Goal: Register for event/course

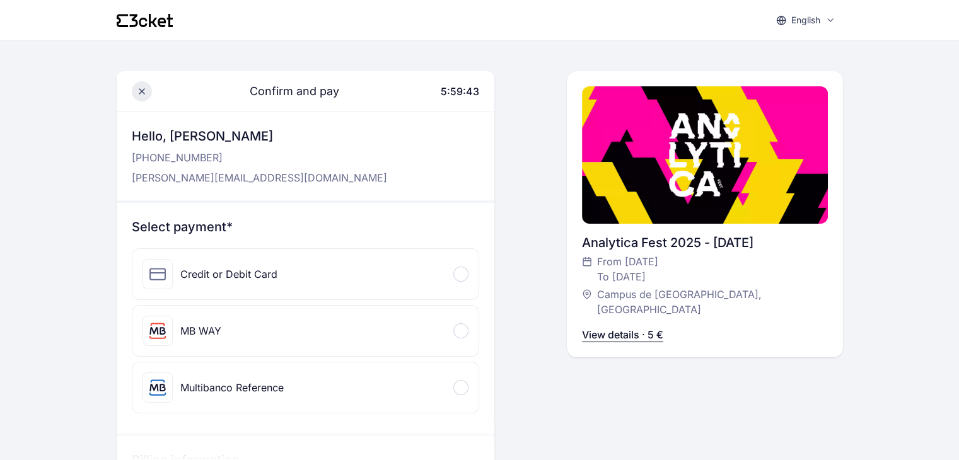
click at [144, 81] on span at bounding box center [142, 91] width 20 height 20
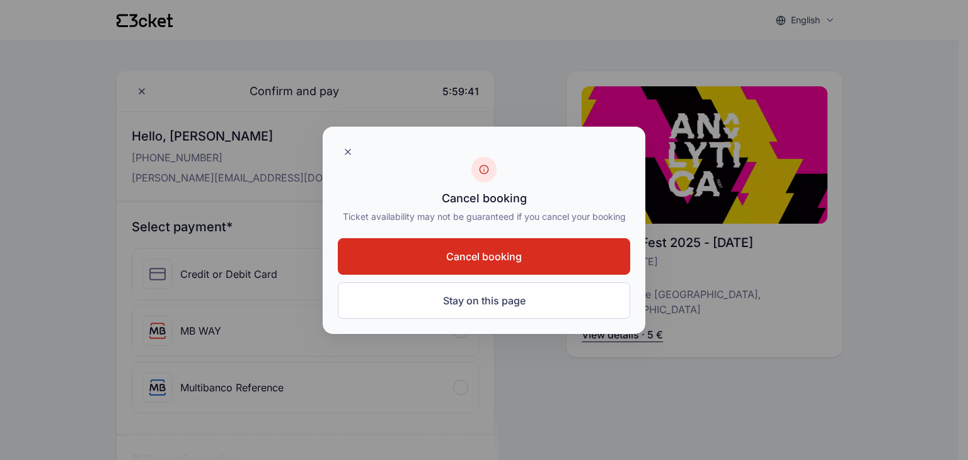
click at [508, 245] on button "Cancel booking" at bounding box center [484, 256] width 292 height 37
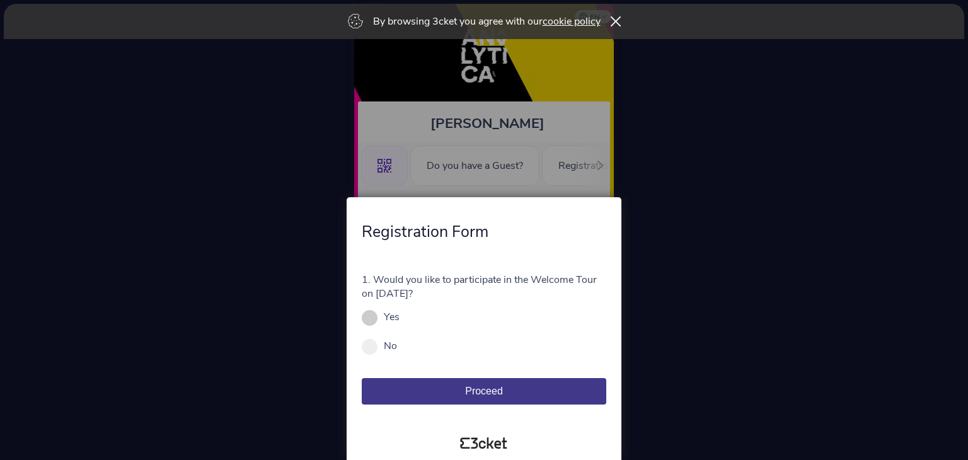
click at [378, 316] on div "Yes" at bounding box center [484, 317] width 245 height 14
click at [489, 393] on span "Proceed" at bounding box center [484, 391] width 38 height 11
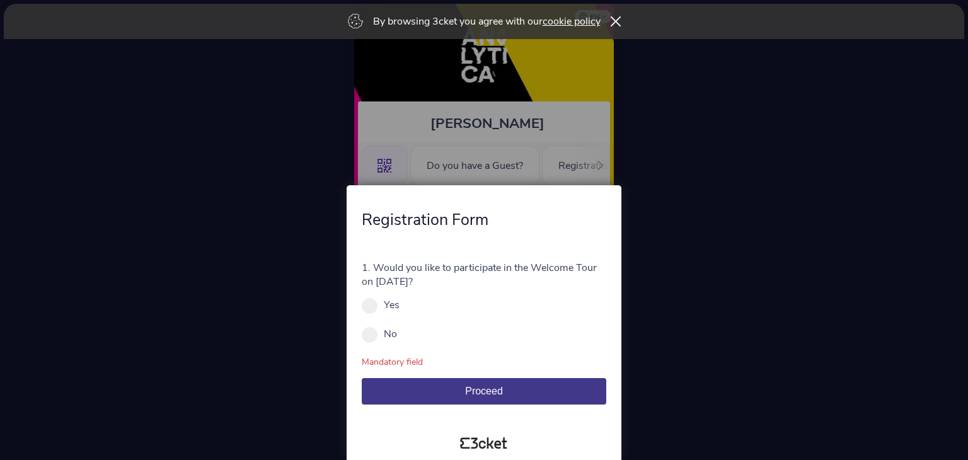
click at [358, 301] on div "1. Would you like to participate in the Welcome Tour on September 5th? Yes No M…" at bounding box center [484, 330] width 265 height 189
click at [363, 303] on span at bounding box center [370, 306] width 16 height 16
click at [400, 304] on input "Yes" at bounding box center [407, 311] width 14 height 14
radio input "true"
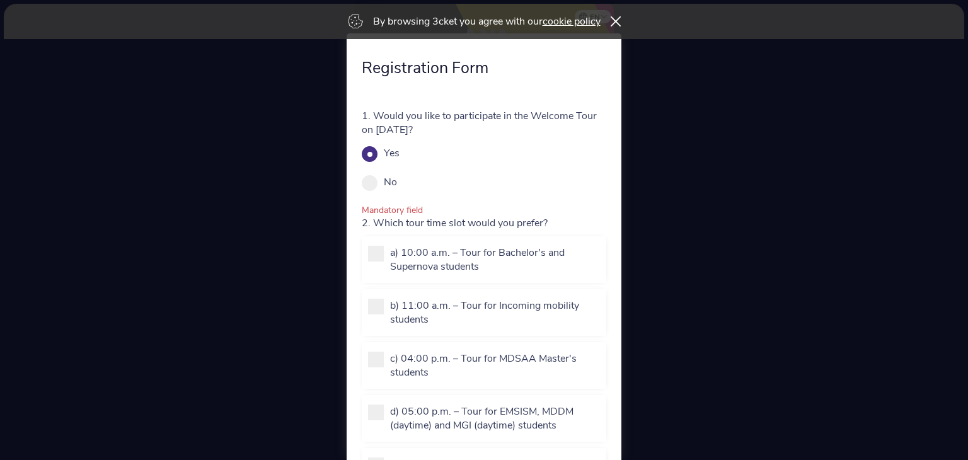
click at [397, 182] on input "No" at bounding box center [404, 189] width 14 height 14
radio input "true"
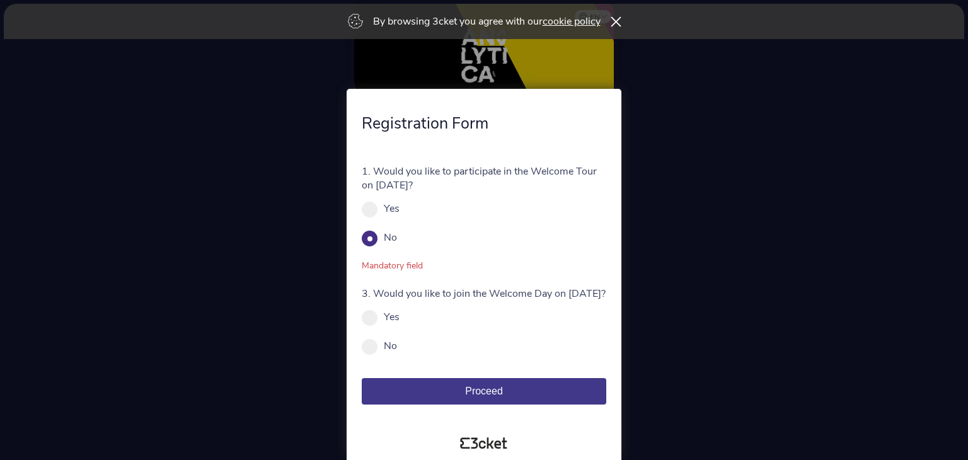
click at [620, 18] on icon at bounding box center [615, 21] width 11 height 10
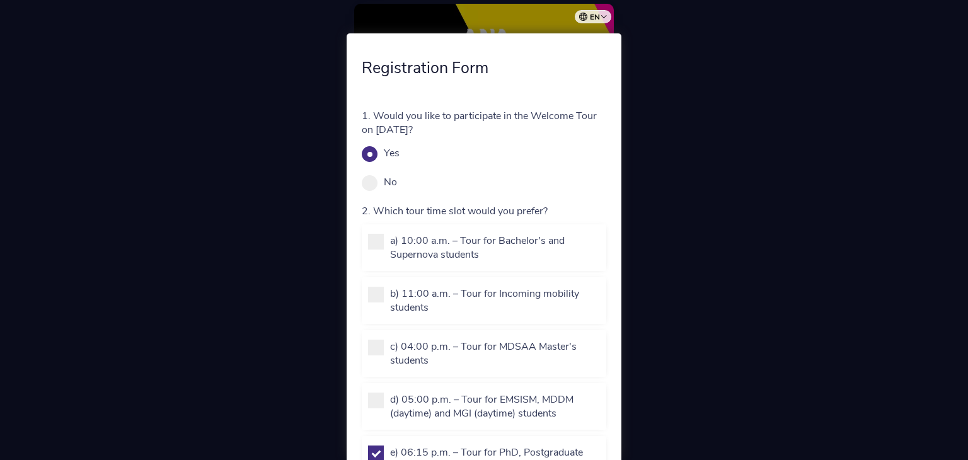
click at [763, 289] on div at bounding box center [484, 230] width 968 height 460
drag, startPoint x: 588, startPoint y: 215, endPoint x: 597, endPoint y: 301, distance: 86.9
click at [623, 108] on div at bounding box center [484, 230] width 968 height 460
drag, startPoint x: 615, startPoint y: 98, endPoint x: 613, endPoint y: 168, distance: 70.6
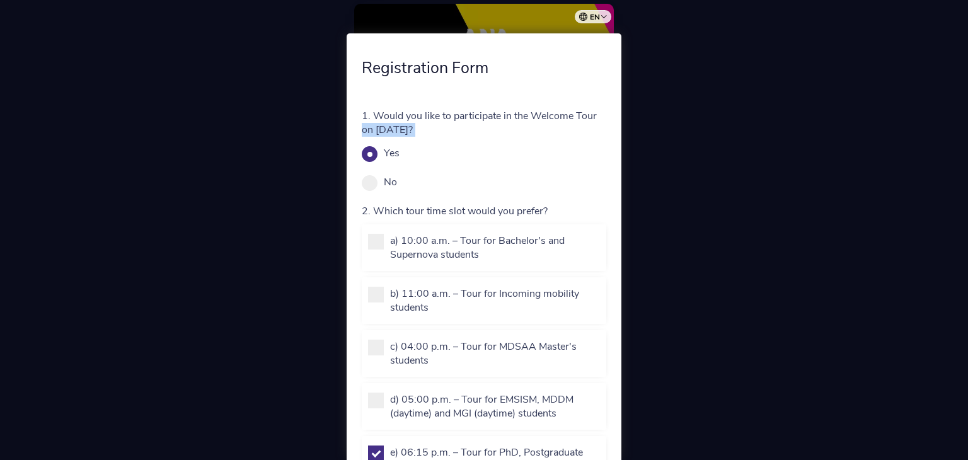
click at [613, 168] on div "1. Would you like to participate in the Welcome Tour on September 5th? Yes No M…" at bounding box center [484, 468] width 265 height 768
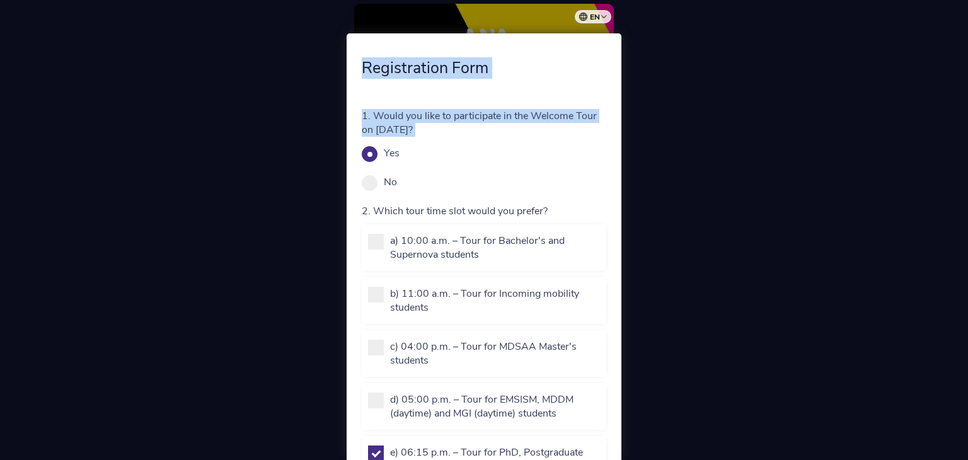
drag, startPoint x: 613, startPoint y: 168, endPoint x: 631, endPoint y: 119, distance: 52.5
click at [631, 119] on div "Registration Form 1. Would you like to participate in the Welcome Tour on Septe…" at bounding box center [484, 230] width 968 height 460
drag, startPoint x: 918, startPoint y: 224, endPoint x: 552, endPoint y: 163, distance: 370.7
click at [552, 163] on div "1. Would you like to participate in the Welcome Tour on September 5th? Yes No M…" at bounding box center [484, 149] width 245 height 80
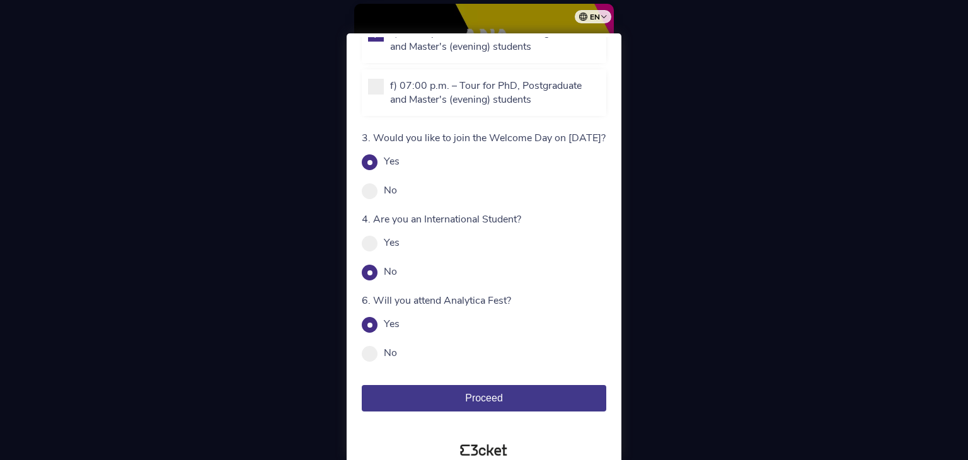
scroll to position [434, 0]
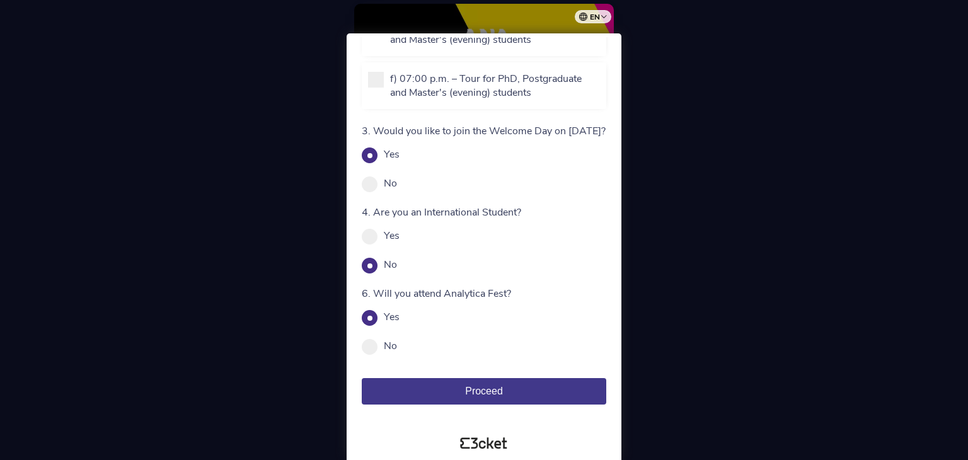
click at [506, 391] on button "Proceed" at bounding box center [484, 391] width 245 height 26
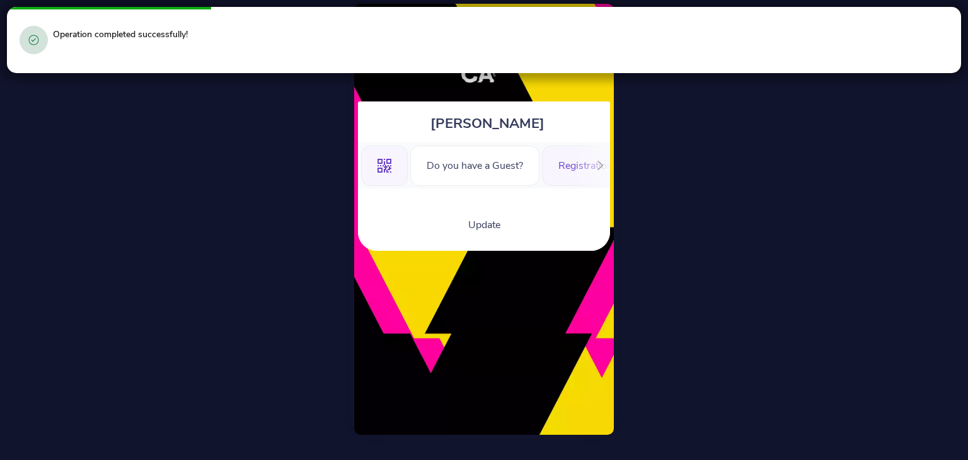
click at [402, 165] on div ".st0{fill-rule:evenodd;clip-rule:evenodd;}" at bounding box center [384, 166] width 47 height 40
